Goal: Task Accomplishment & Management: Use online tool/utility

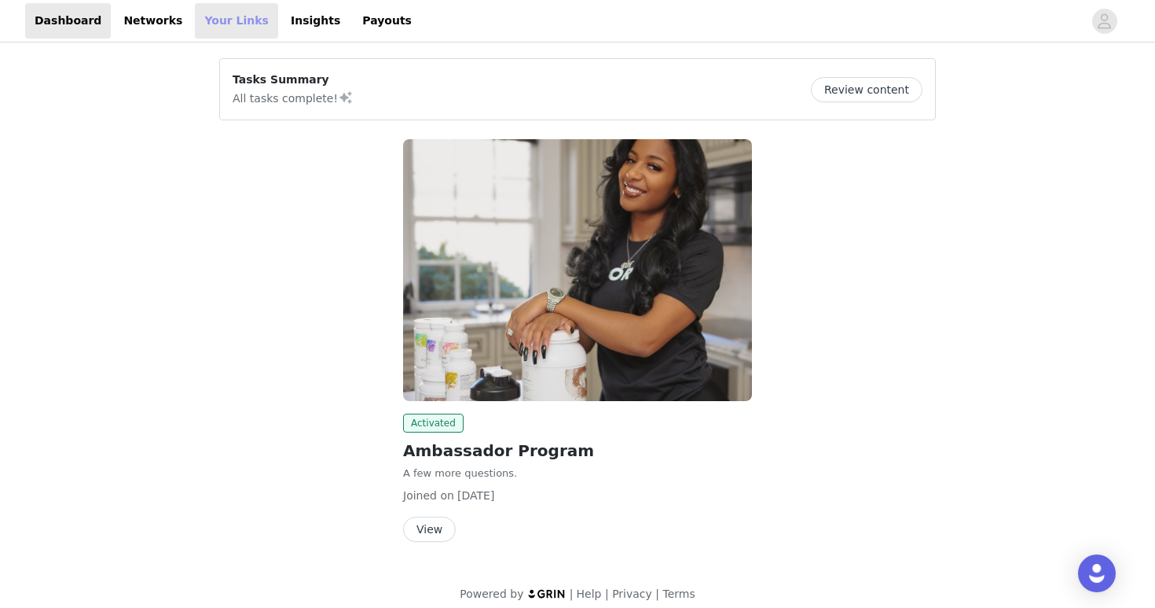
click at [215, 17] on link "Your Links" at bounding box center [236, 20] width 83 height 35
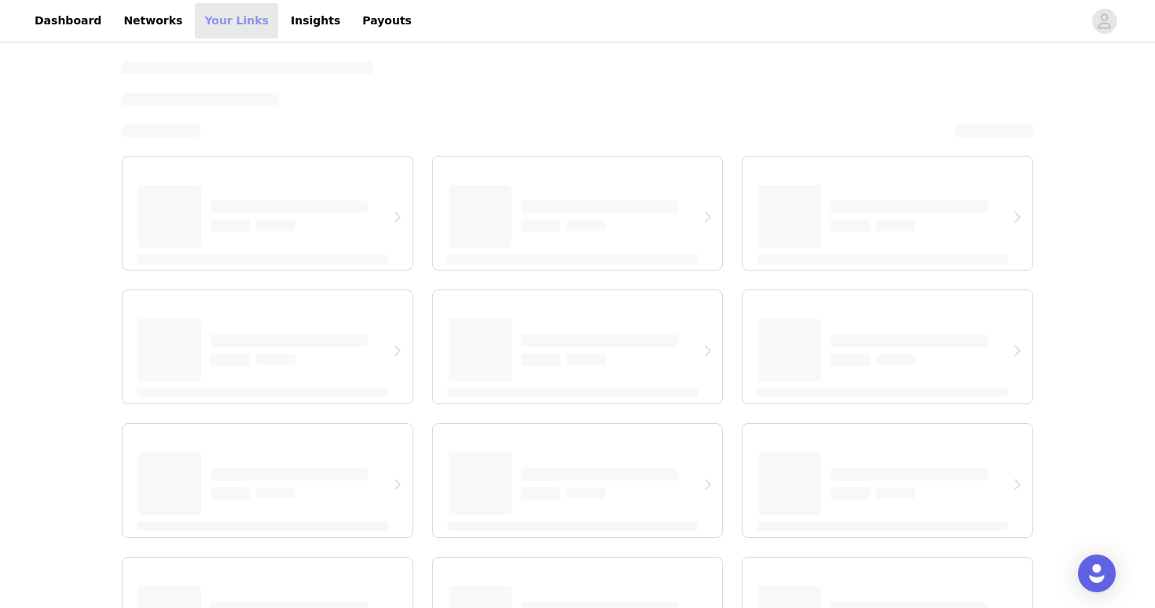
select select "12"
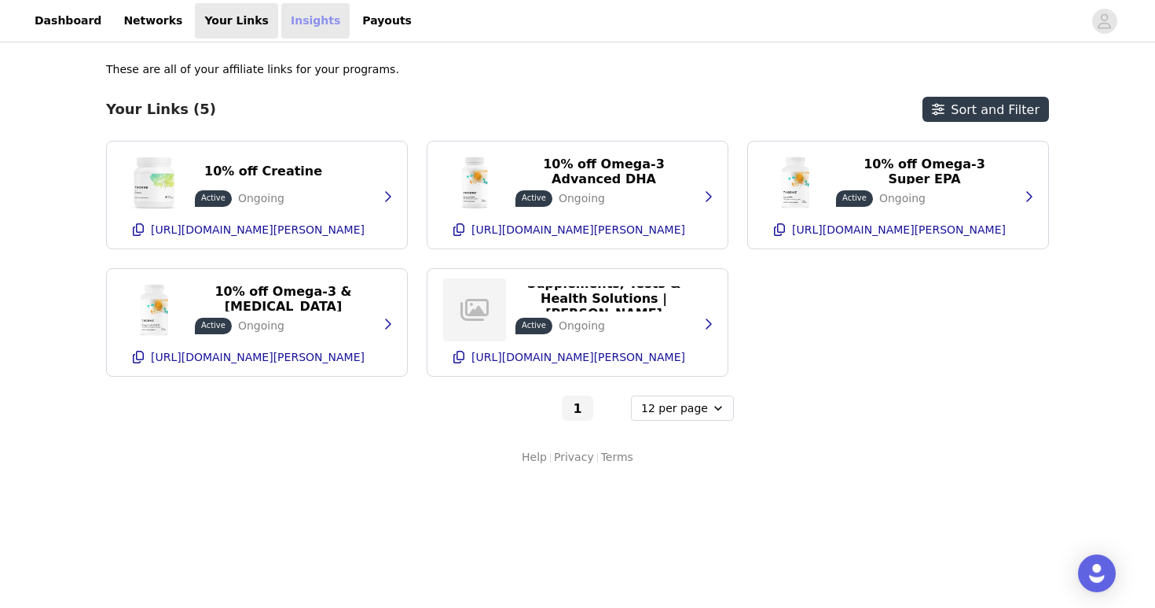
click at [293, 20] on link "Insights" at bounding box center [315, 20] width 68 height 35
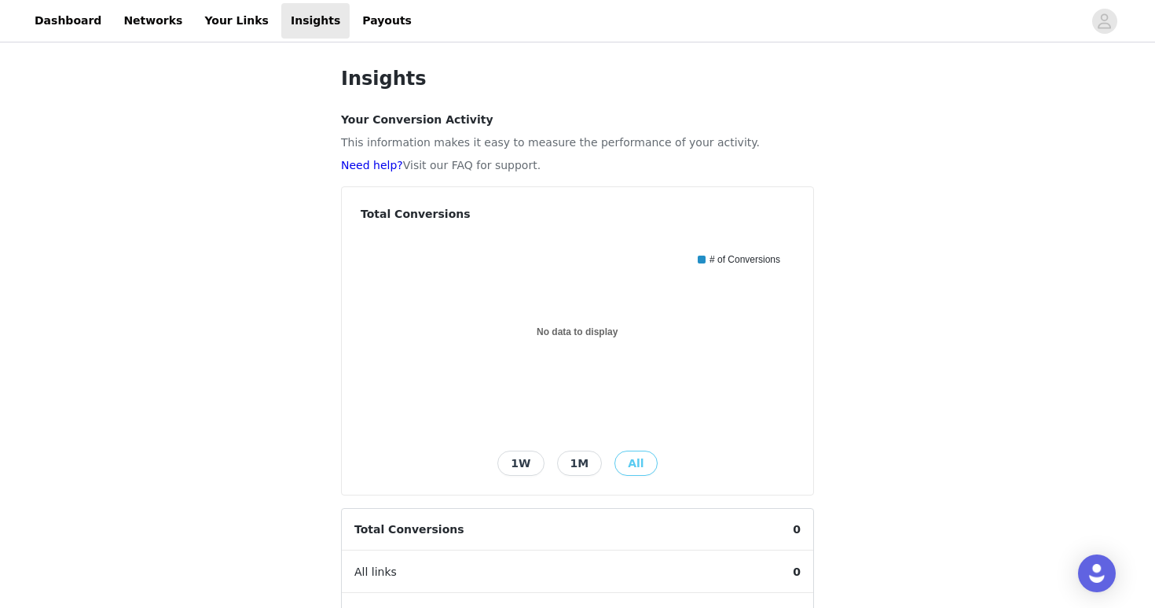
click at [288, 190] on div "Insights Your Conversion Activity This information makes it easy to measure the…" at bounding box center [577, 518] width 1155 height 945
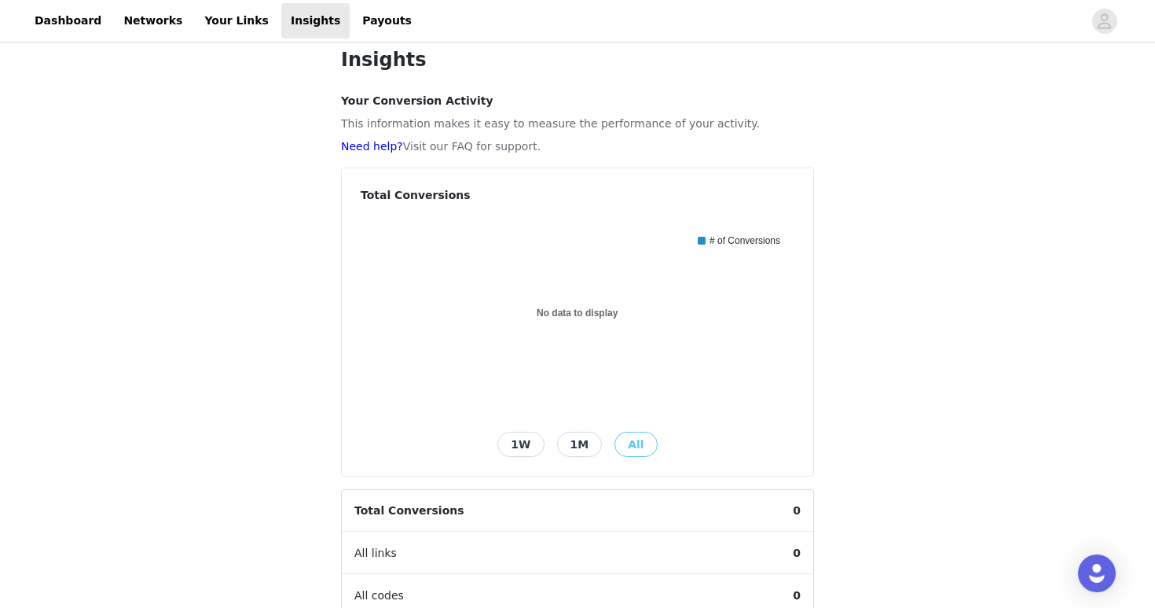
scroll to position [17, 0]
click at [208, 37] on link "Your Links" at bounding box center [236, 20] width 83 height 35
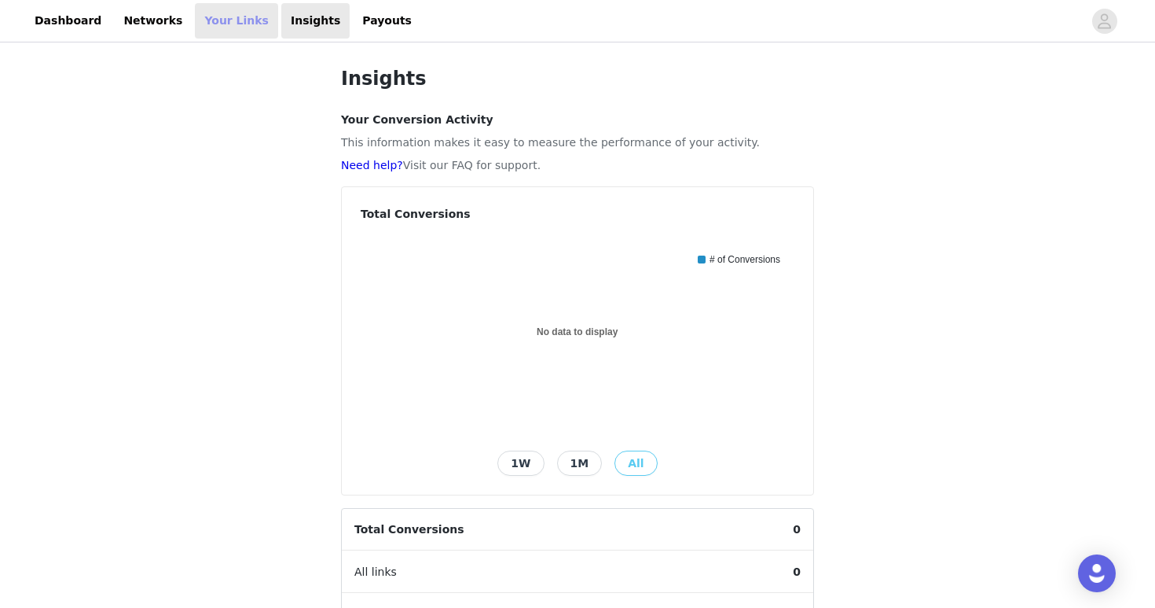
select select "12"
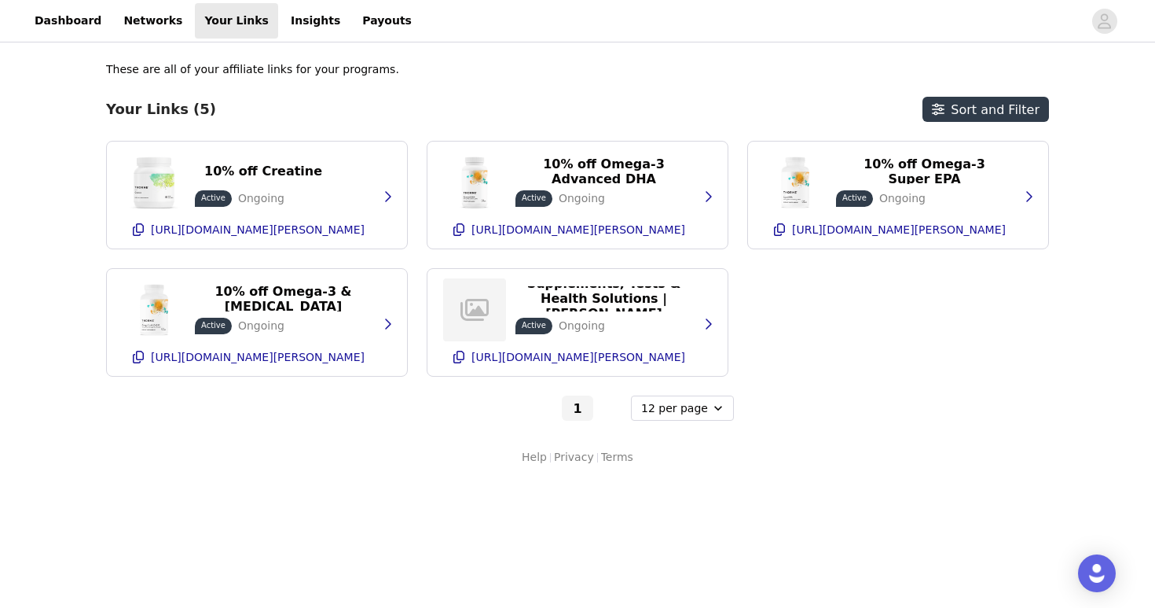
click at [217, 413] on div "1 - Optional 6 per page 12 per page 24 per page" at bounding box center [577, 407] width 943 height 25
click at [123, 19] on link "Networks" at bounding box center [153, 20] width 78 height 35
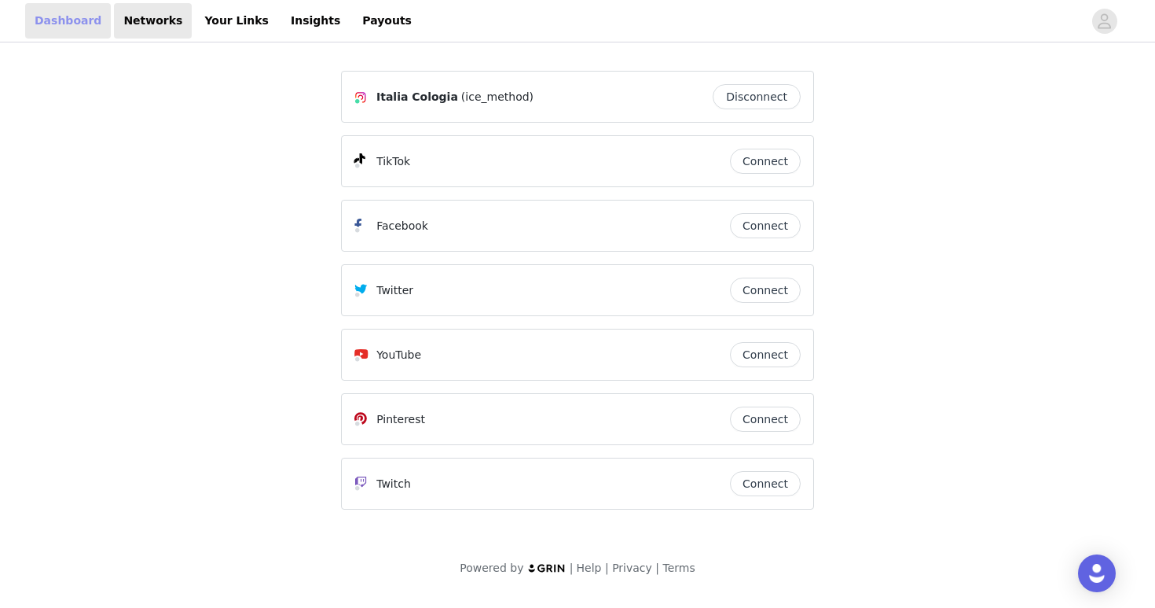
click at [55, 20] on link "Dashboard" at bounding box center [68, 20] width 86 height 35
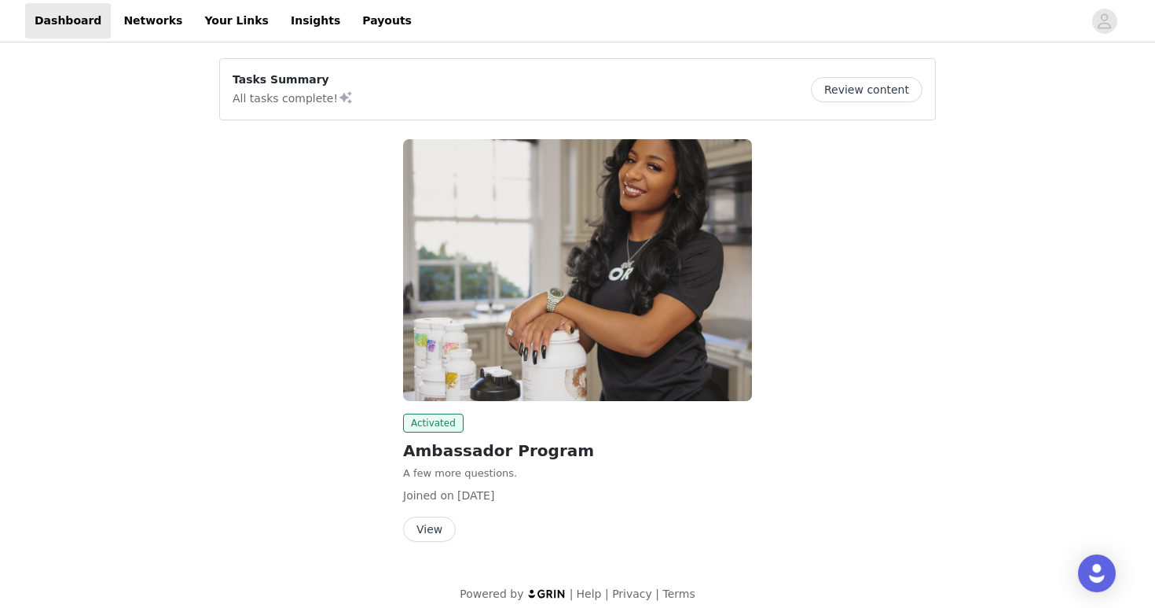
click at [219, 263] on div "Activated Ambassador Program A few more questions. Joined on [DATE] View" at bounding box center [578, 344] width 736 height 428
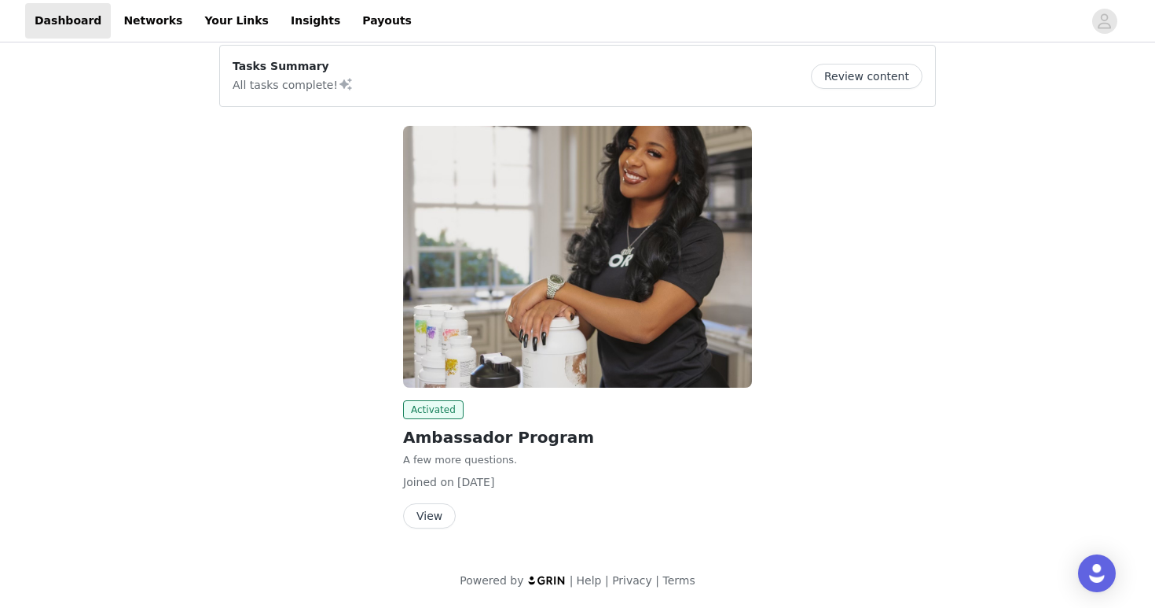
scroll to position [13, 0]
click at [434, 515] on button "View" at bounding box center [429, 516] width 53 height 25
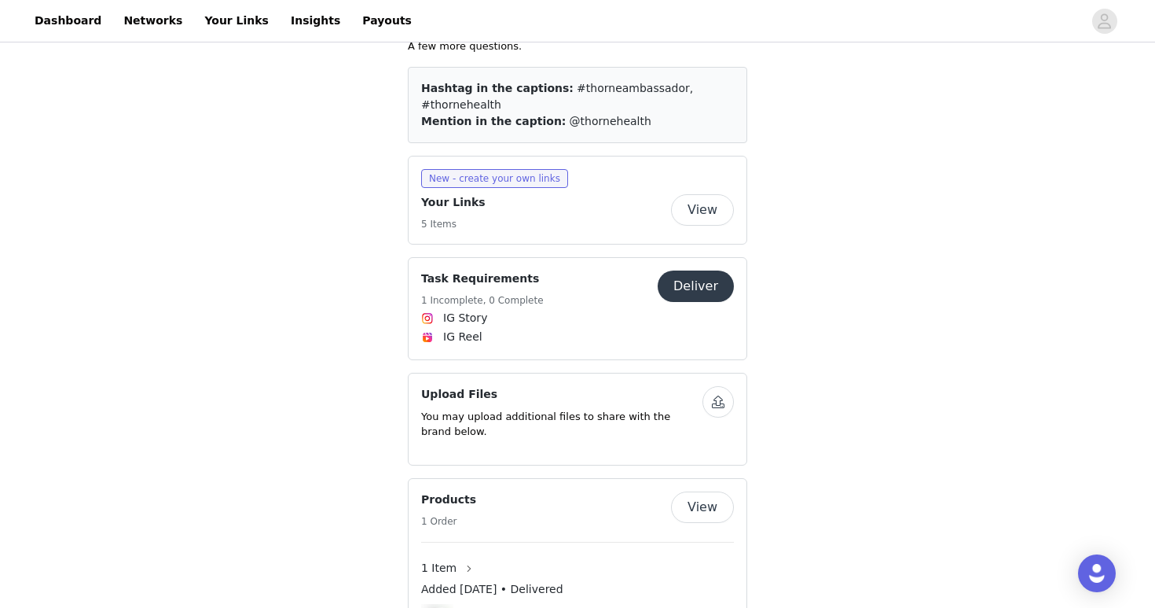
scroll to position [505, 0]
click at [512, 168] on span "New - create your own links" at bounding box center [494, 177] width 147 height 19
click at [698, 193] on button "View" at bounding box center [702, 208] width 63 height 31
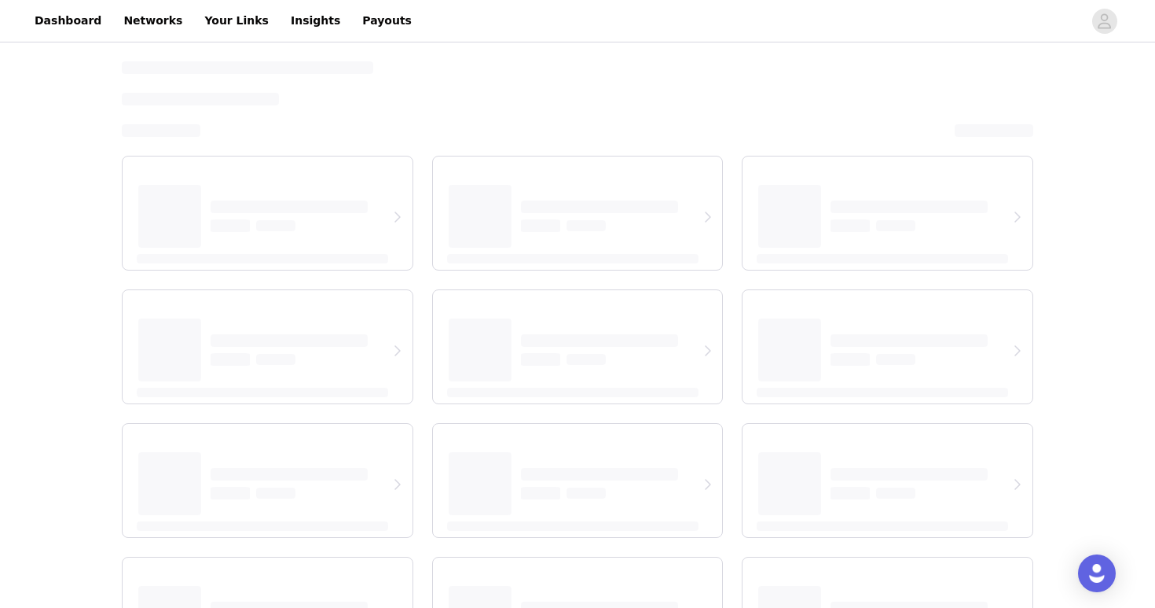
select select "12"
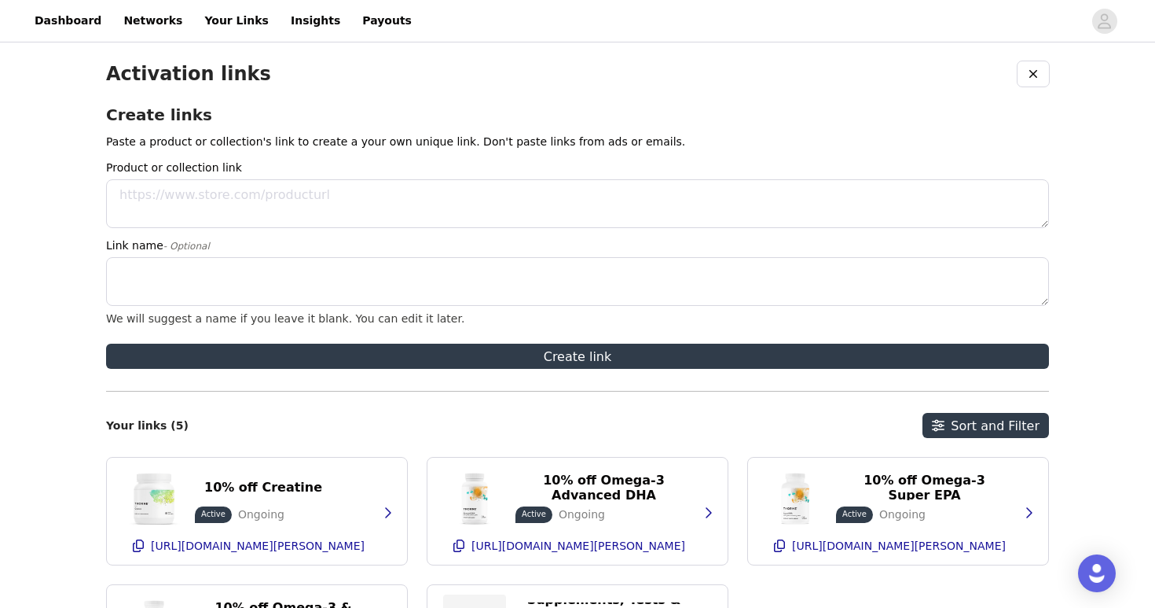
click at [46, 199] on div "Activation links Create links Paste a product or collection's link to create a …" at bounding box center [577, 421] width 1155 height 751
click at [152, 197] on textarea "Product or collection link" at bounding box center [577, 203] width 943 height 49
click at [175, 196] on textarea "Product or collection link" at bounding box center [577, 203] width 943 height 49
click at [54, 224] on div "Activation links Create links Paste a product or collection's link to create a …" at bounding box center [577, 421] width 1155 height 751
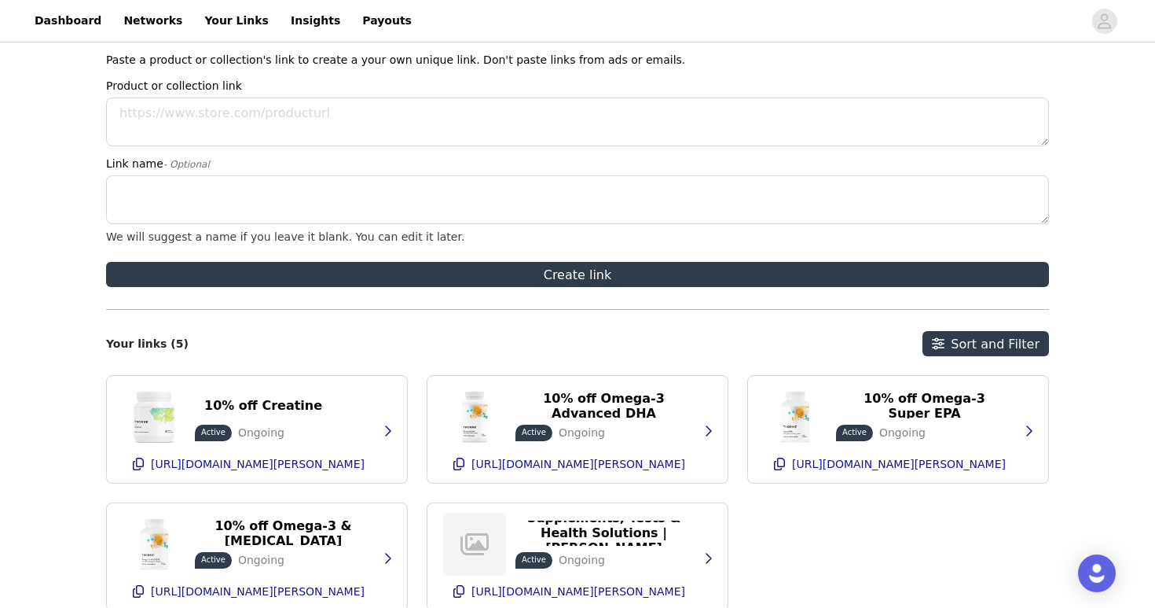
scroll to position [-1, 0]
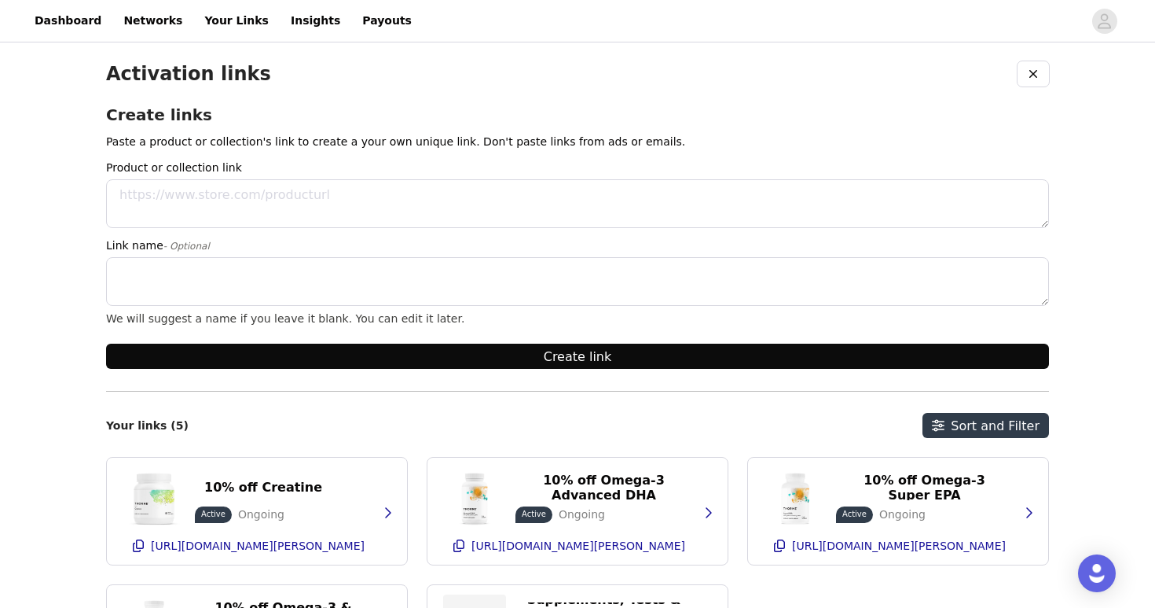
click at [542, 362] on button "Create link" at bounding box center [577, 355] width 943 height 25
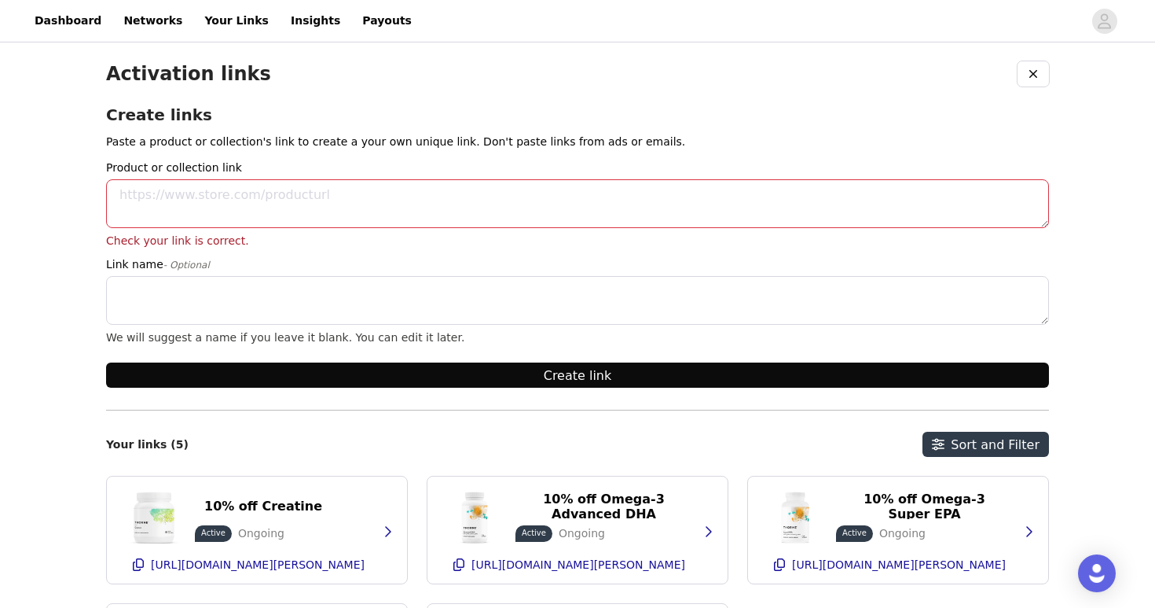
scroll to position [0, 0]
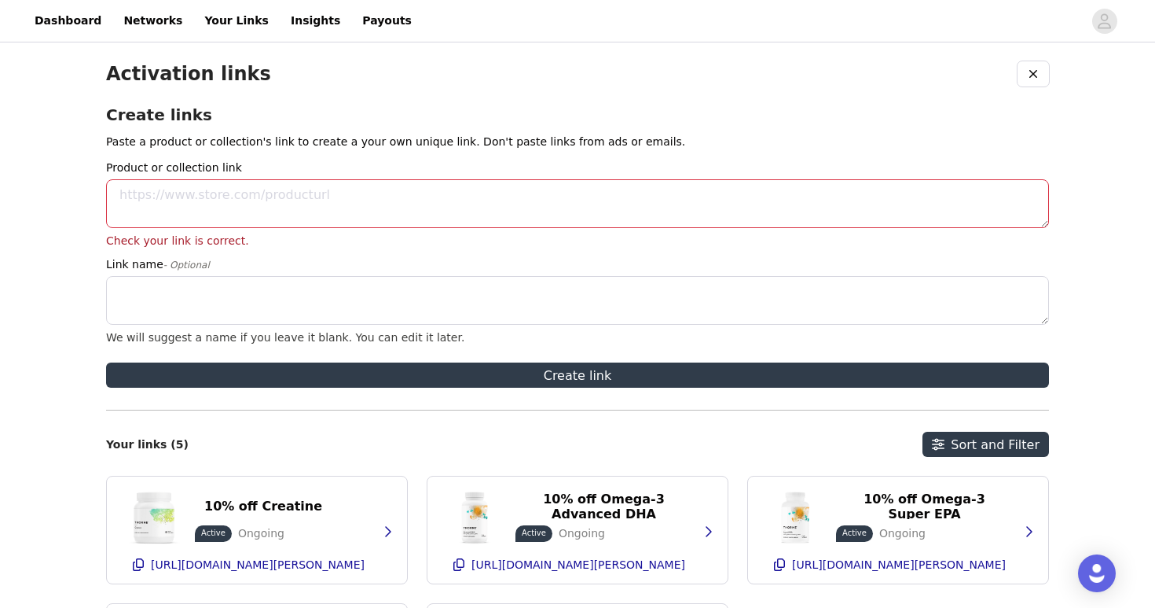
click at [237, 213] on textarea "Product or collection link" at bounding box center [577, 203] width 943 height 49
